Goal: Transaction & Acquisition: Purchase product/service

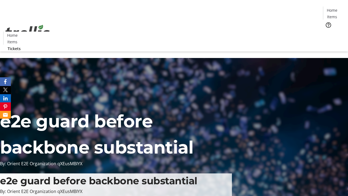
click at [328, 32] on span "Tickets" at bounding box center [334, 35] width 13 height 6
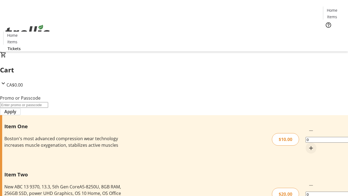
click at [308, 145] on mat-icon "Increment by one" at bounding box center [311, 148] width 7 height 7
type input "1"
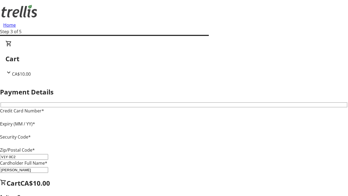
type input "V1Y 0C2"
